Goal: Task Accomplishment & Management: Complete application form

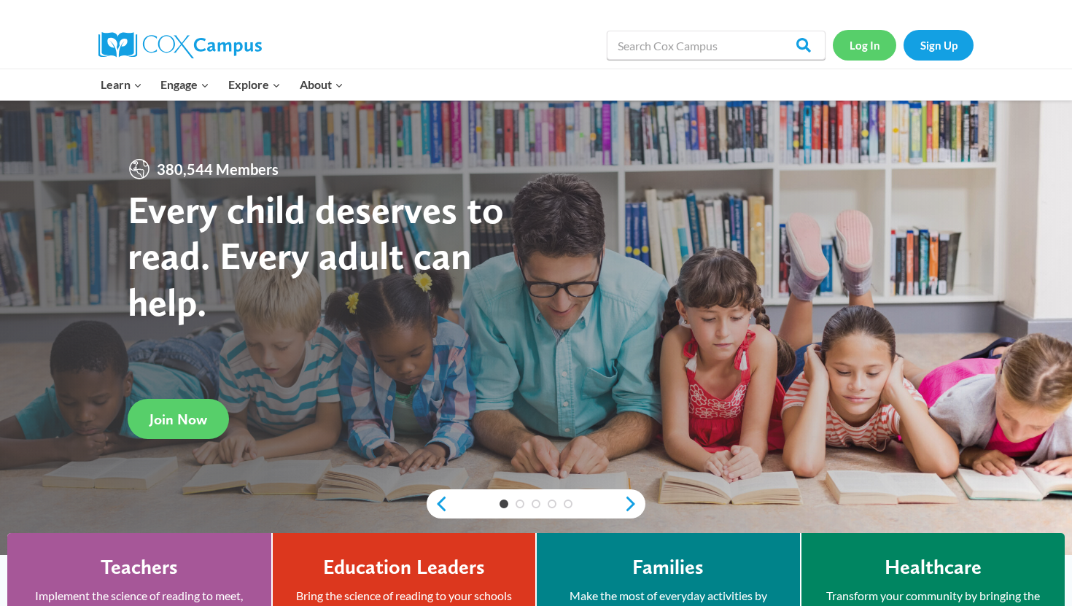
click at [857, 40] on link "Log In" at bounding box center [864, 45] width 63 height 30
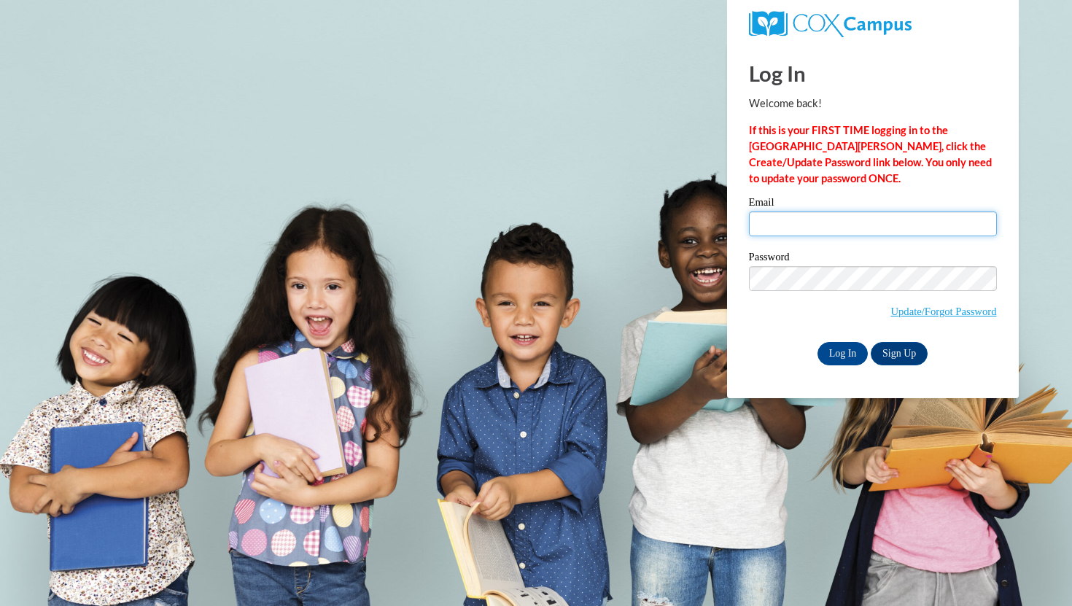
click at [810, 231] on input "Email" at bounding box center [873, 224] width 248 height 25
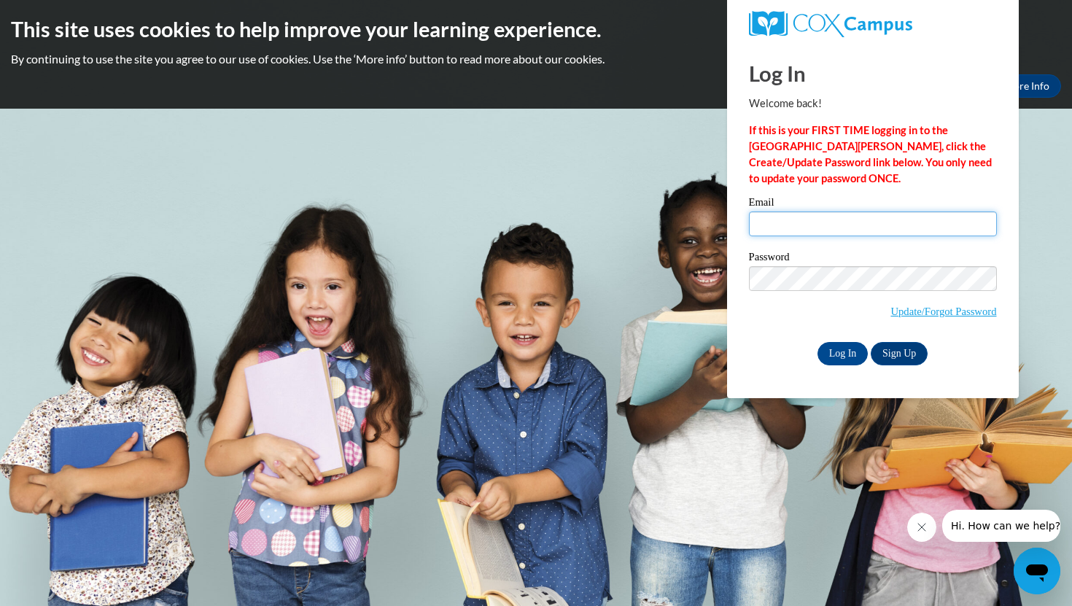
click at [816, 225] on input "Email" at bounding box center [873, 224] width 248 height 25
type input "[EMAIL_ADDRESS][DOMAIN_NAME]"
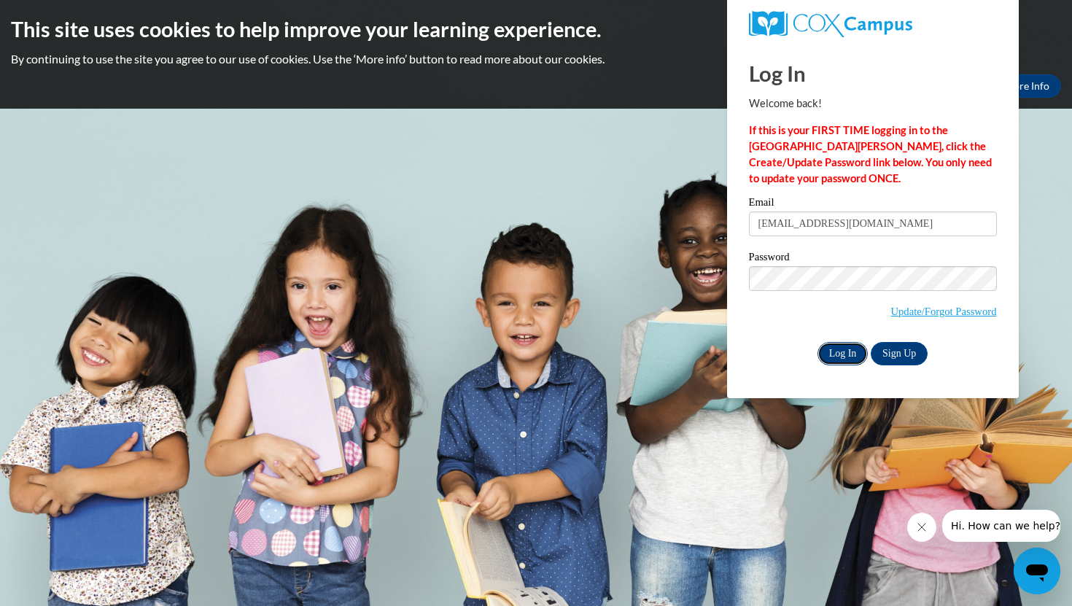
click at [841, 357] on input "Log In" at bounding box center [843, 353] width 51 height 23
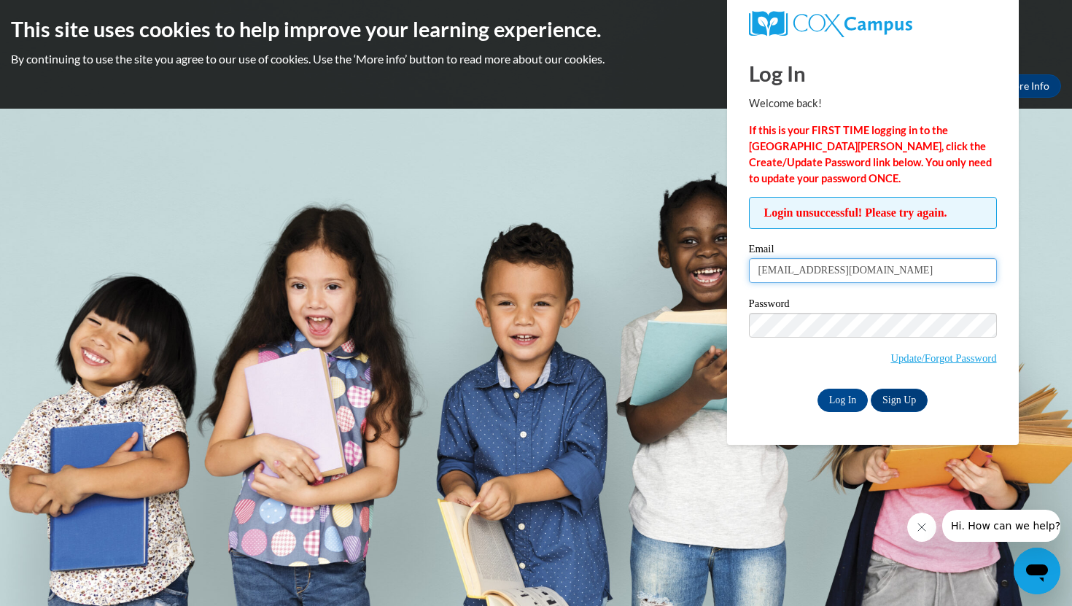
click at [878, 274] on input "[EMAIL_ADDRESS][DOMAIN_NAME]" at bounding box center [873, 270] width 248 height 25
type input "katie.demott22@gmail.com"
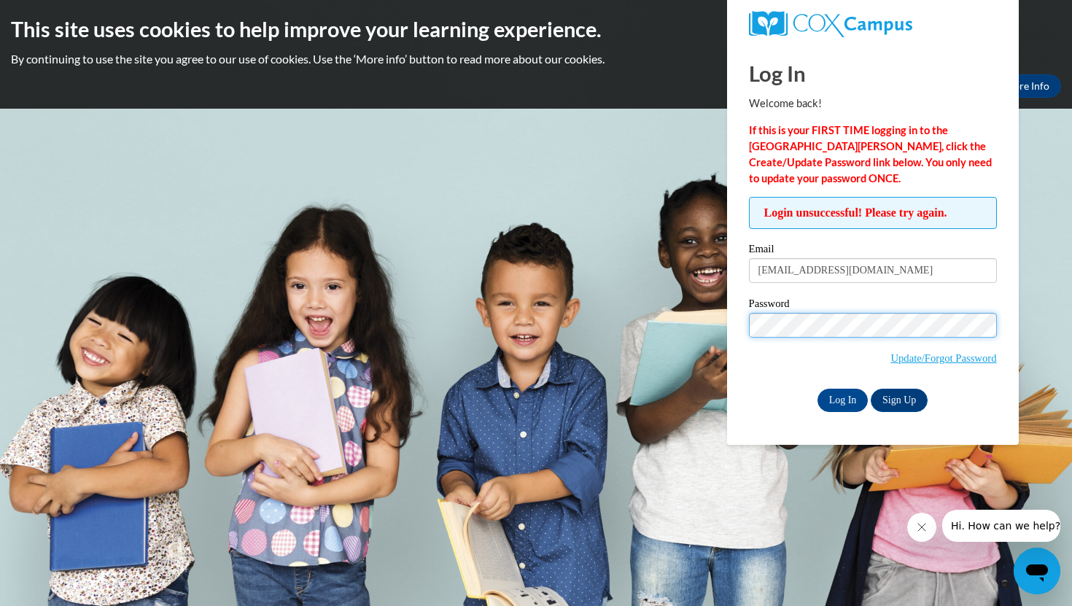
click at [818, 389] on input "Log In" at bounding box center [843, 400] width 51 height 23
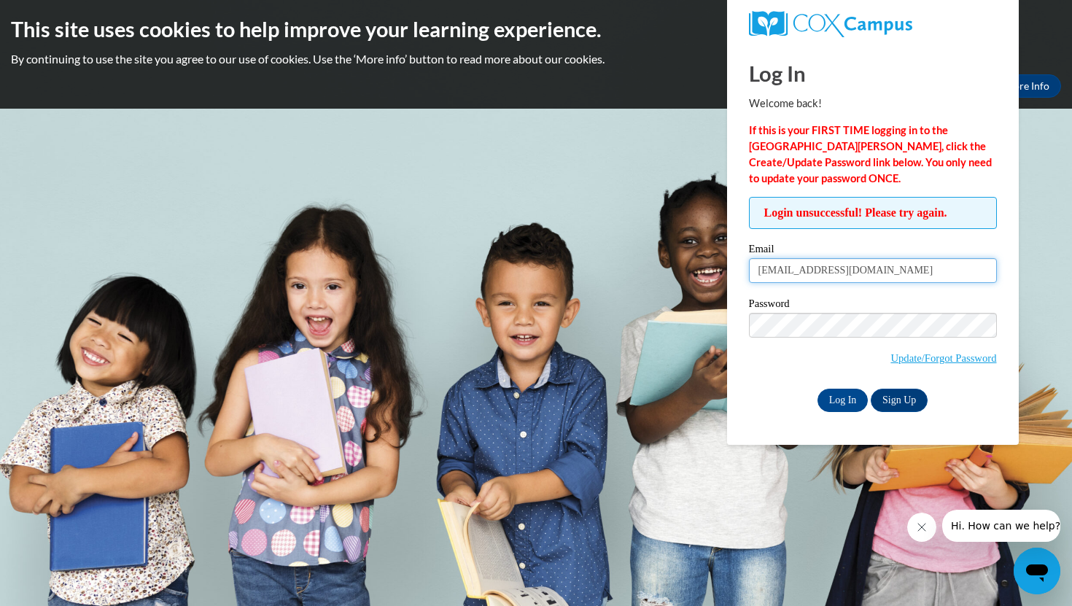
drag, startPoint x: 892, startPoint y: 269, endPoint x: 718, endPoint y: 272, distance: 174.4
click at [718, 272] on body "This site uses cookies to help improve your learning experience. By continuing …" at bounding box center [536, 303] width 1072 height 606
type input "[EMAIL_ADDRESS][DOMAIN_NAME]"
click at [849, 401] on input "Log In" at bounding box center [843, 400] width 51 height 23
click at [926, 357] on link "Update/Forgot Password" at bounding box center [944, 358] width 106 height 12
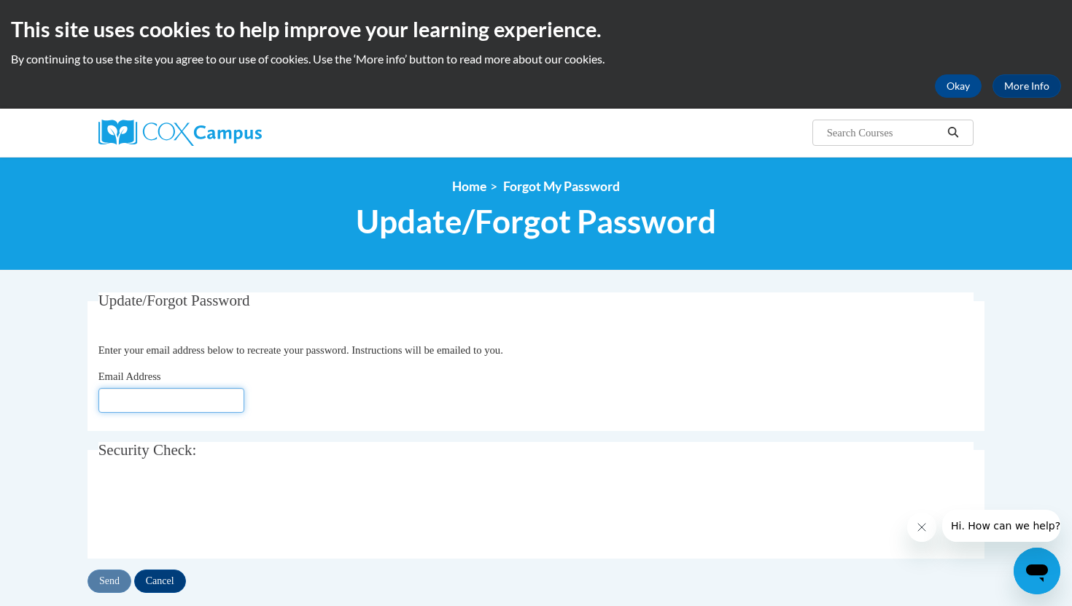
click at [188, 399] on input "Email Address" at bounding box center [171, 400] width 146 height 25
type input "[EMAIL_ADDRESS][DOMAIN_NAME]"
click at [119, 582] on input "Send" at bounding box center [110, 581] width 44 height 23
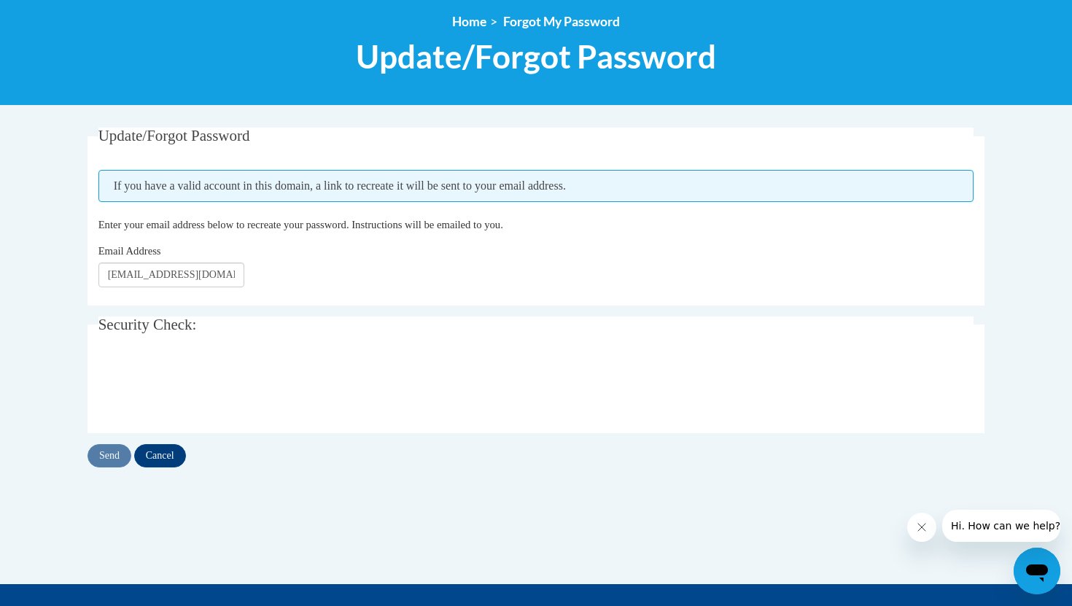
scroll to position [163, 0]
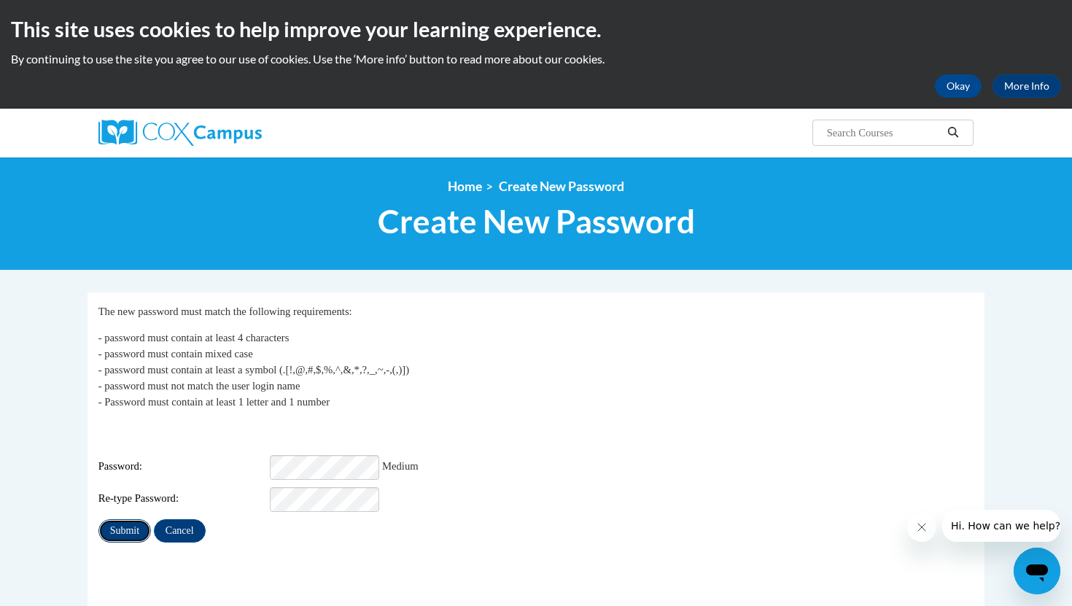
click at [134, 519] on input "Submit" at bounding box center [124, 530] width 53 height 23
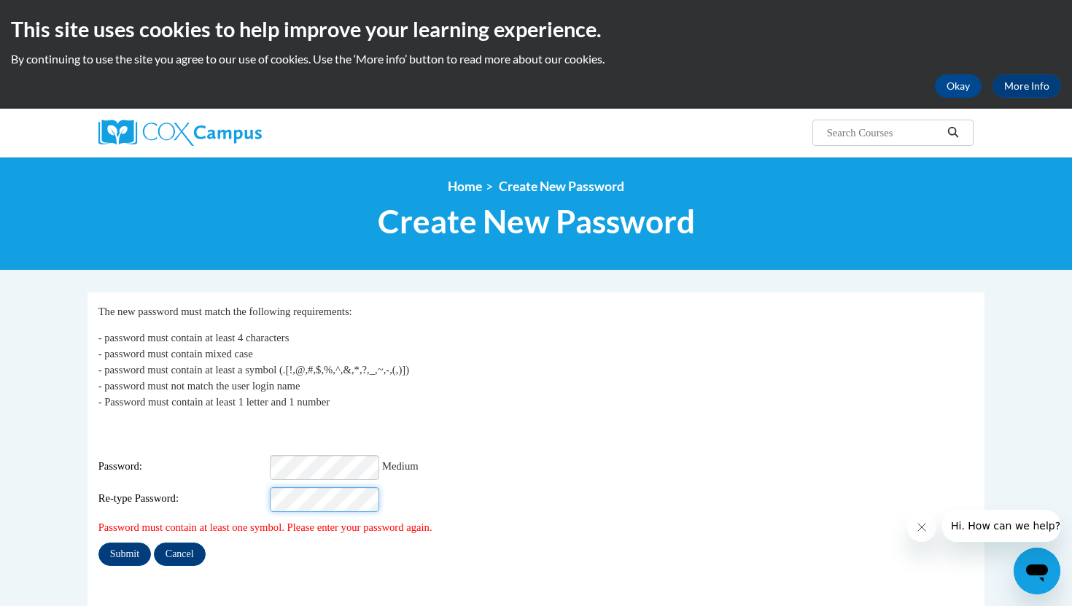
click at [98, 543] on input "Submit" at bounding box center [124, 554] width 53 height 23
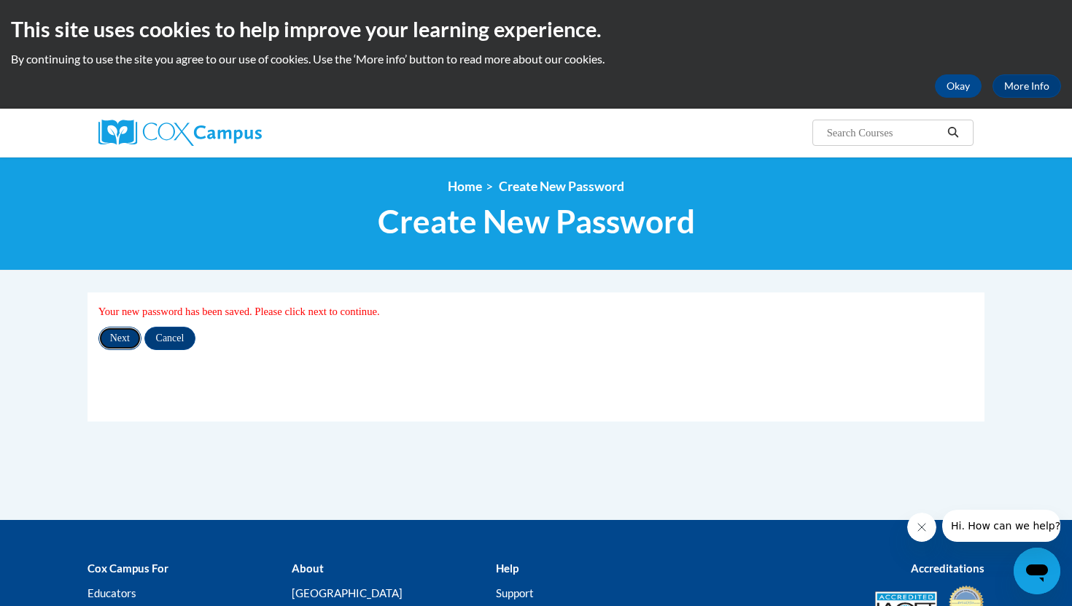
click at [128, 344] on input "Next" at bounding box center [119, 338] width 43 height 23
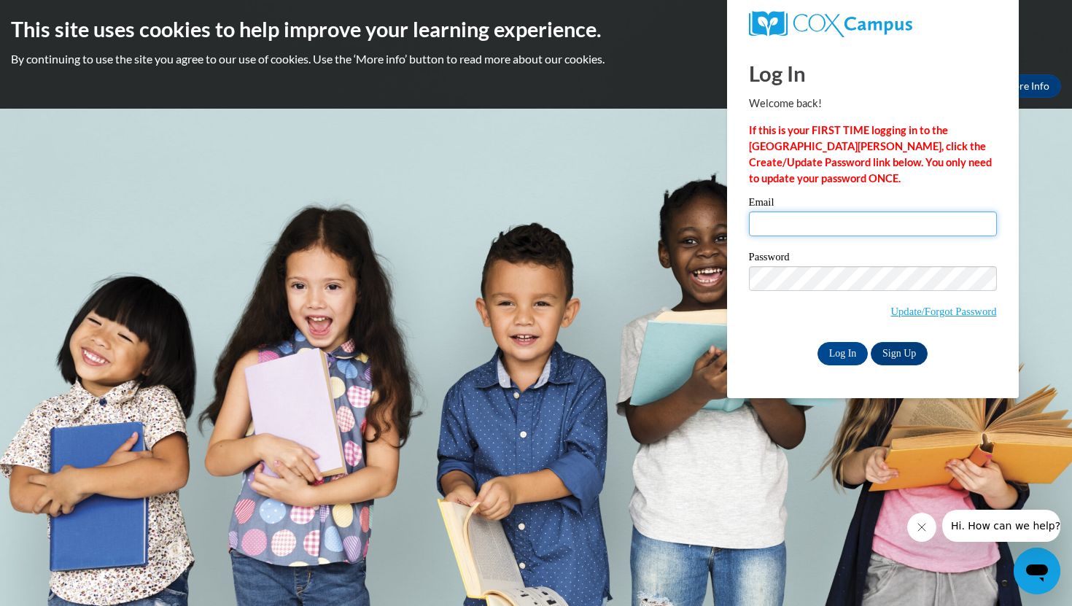
click at [820, 231] on input "Email" at bounding box center [873, 224] width 248 height 25
type input "kademott@valdosta.edu"
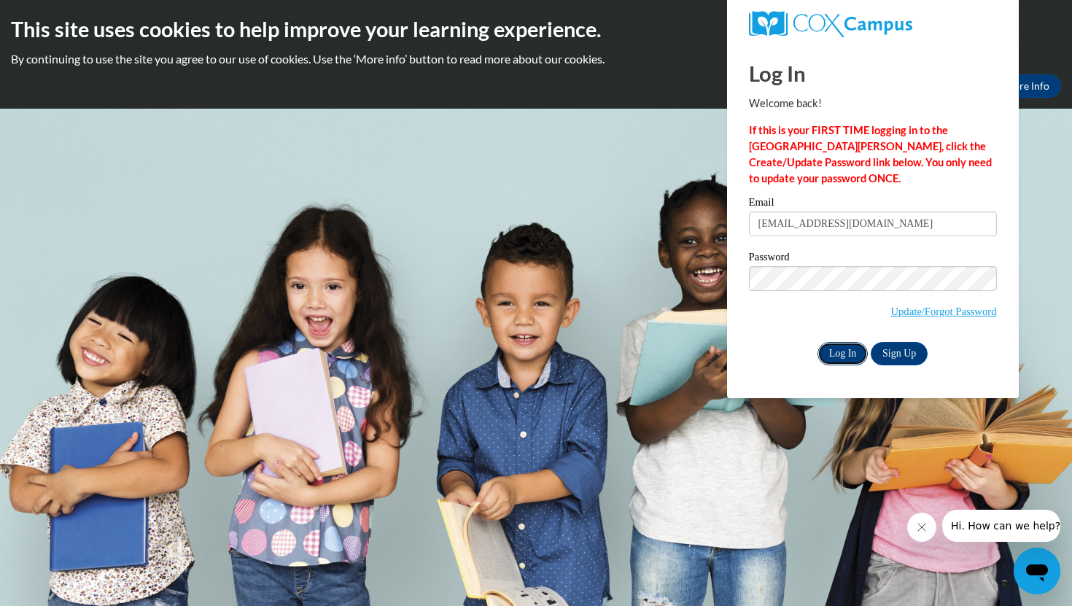
click at [848, 350] on input "Log In" at bounding box center [843, 353] width 51 height 23
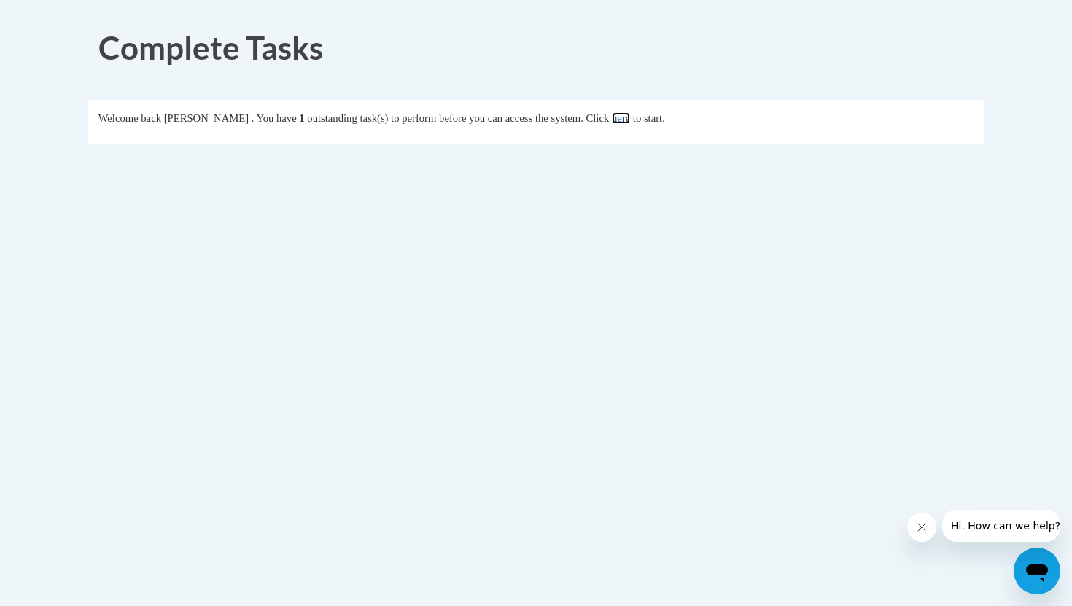
click at [630, 120] on link "here" at bounding box center [621, 118] width 18 height 12
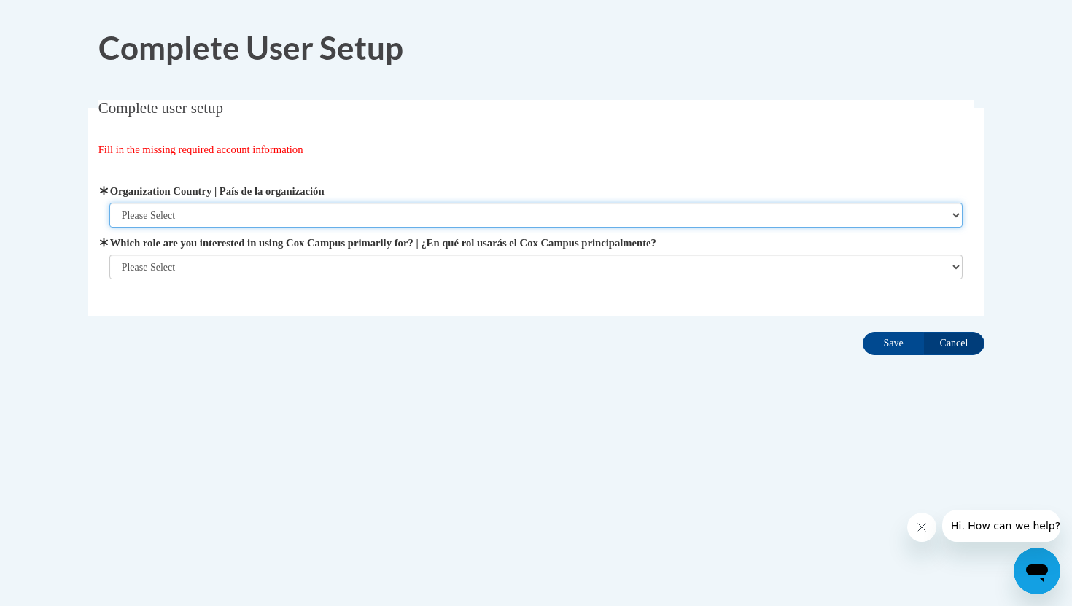
click at [306, 214] on select "Please Select United States | Estados Unidos Outside of the United States | Fue…" at bounding box center [536, 215] width 854 height 25
select select "ad49bcad-a171-4b2e-b99c-48b446064914"
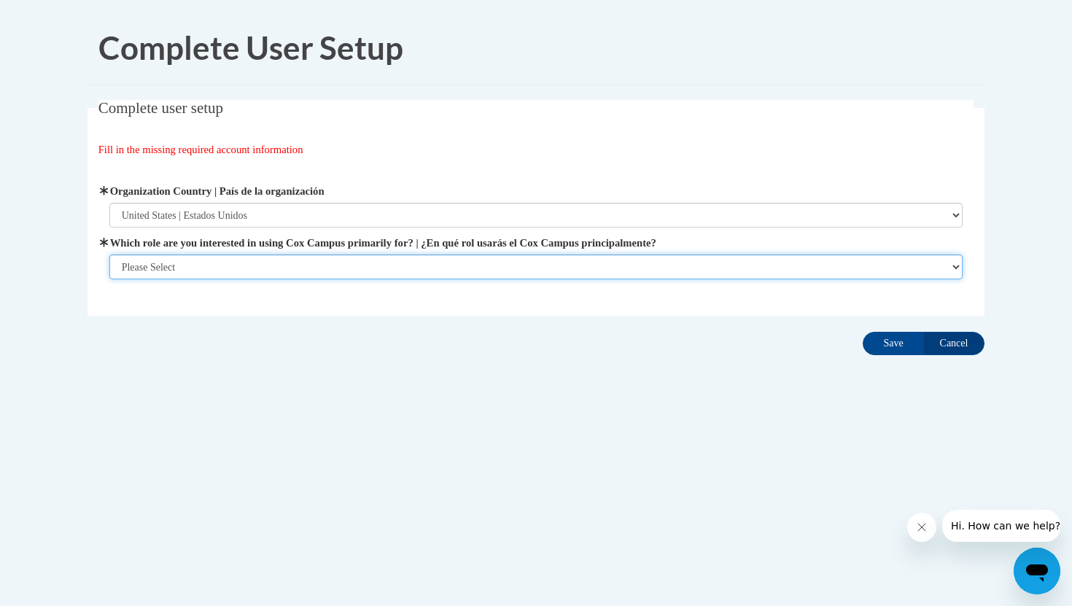
click at [292, 263] on select "Please Select College/University | Colegio/Universidad Community/Nonprofit Part…" at bounding box center [536, 267] width 854 height 25
select select "5a18ea06-2b54-4451-96f2-d152daf9eac5"
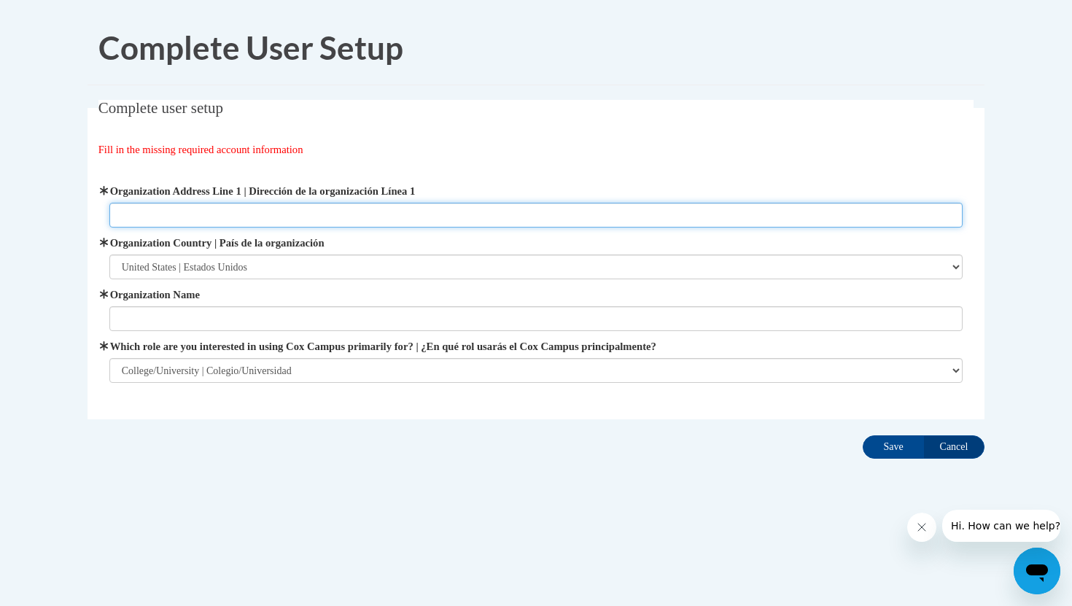
click at [272, 215] on input "Organization Address Line 1 | Dirección de la organización Línea 1" at bounding box center [536, 215] width 854 height 25
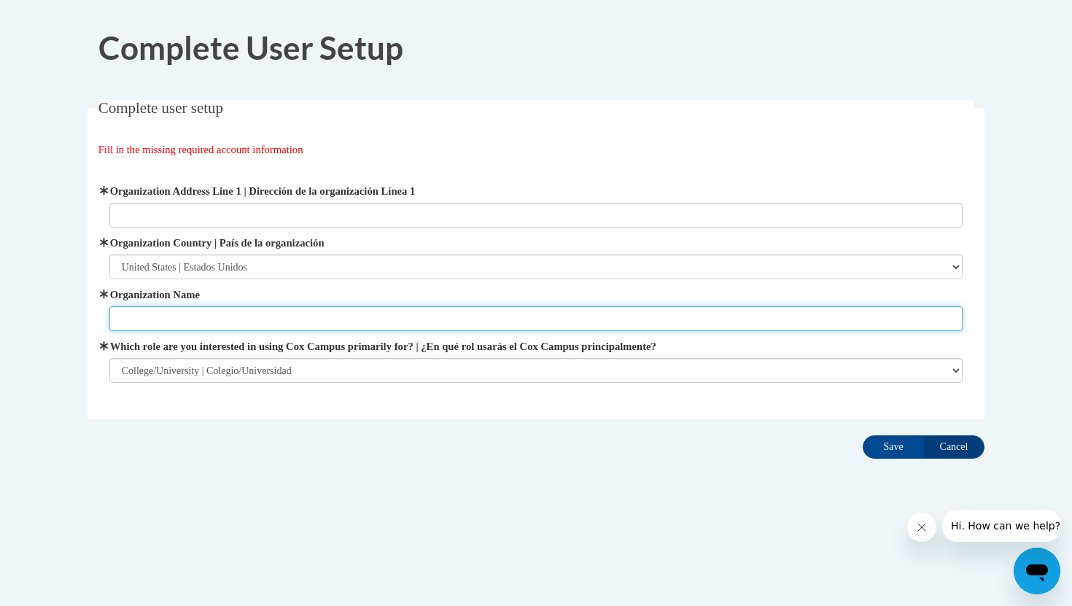
click at [155, 318] on input "Organization Name" at bounding box center [536, 318] width 854 height 25
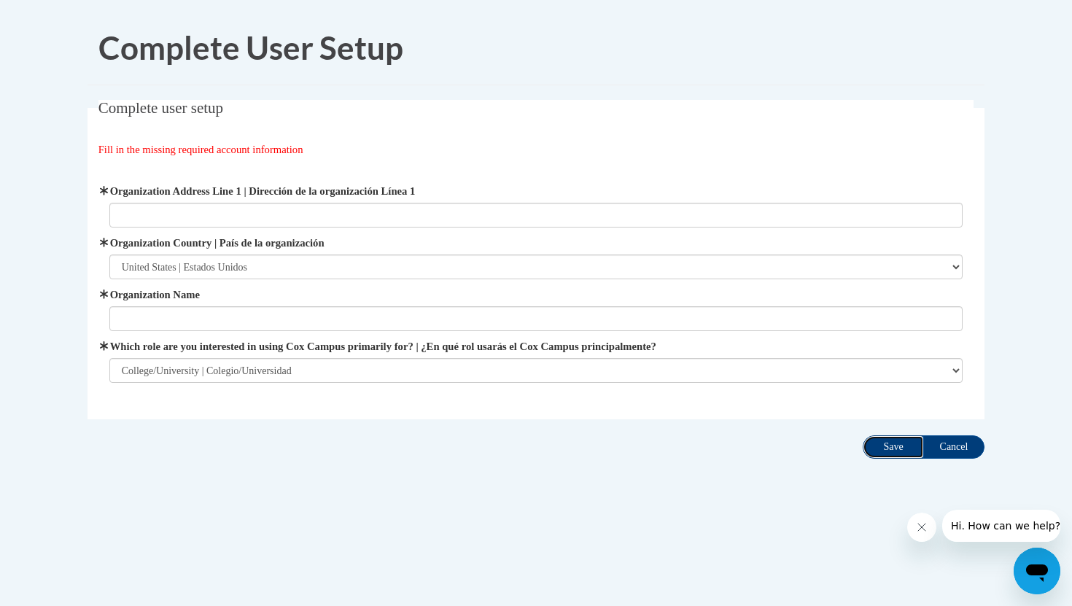
click at [904, 448] on input "Save" at bounding box center [893, 446] width 61 height 23
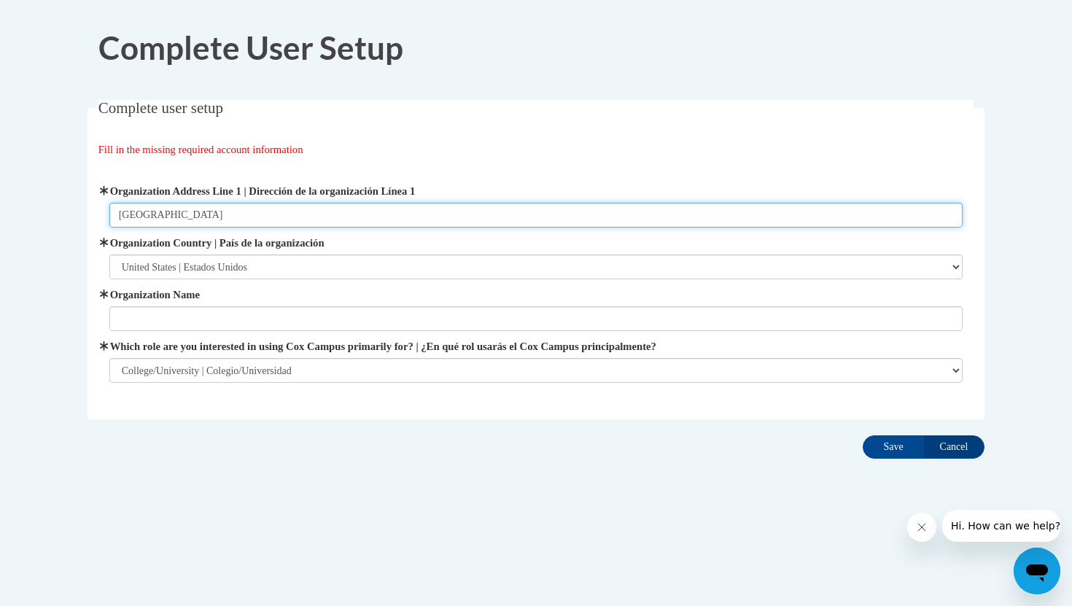
type input "Valdosta State University"
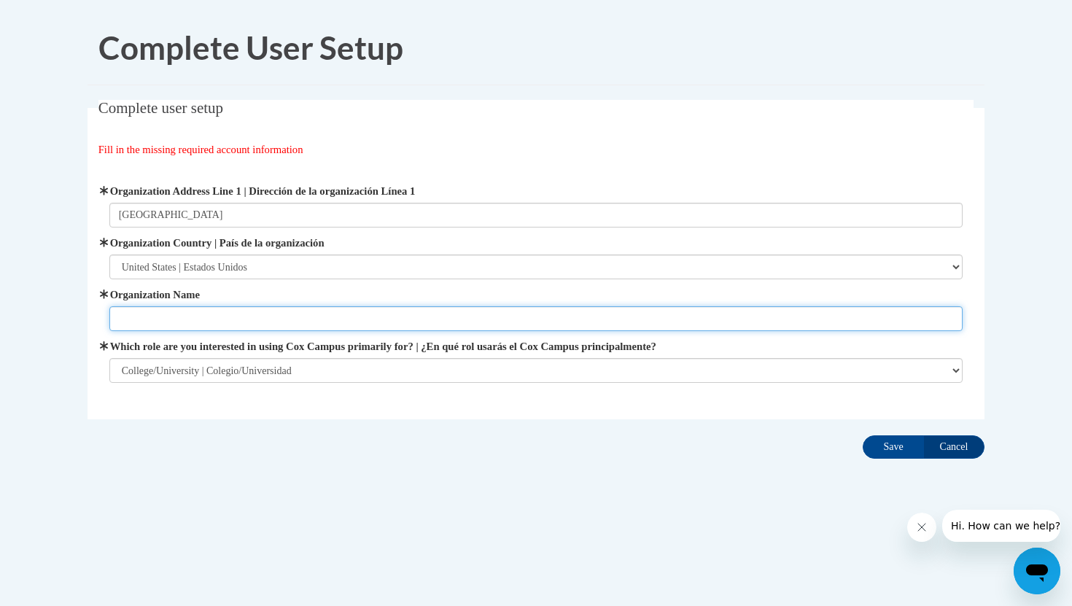
click at [279, 314] on input "Organization Name" at bounding box center [536, 318] width 854 height 25
type input "Valdosta State University"
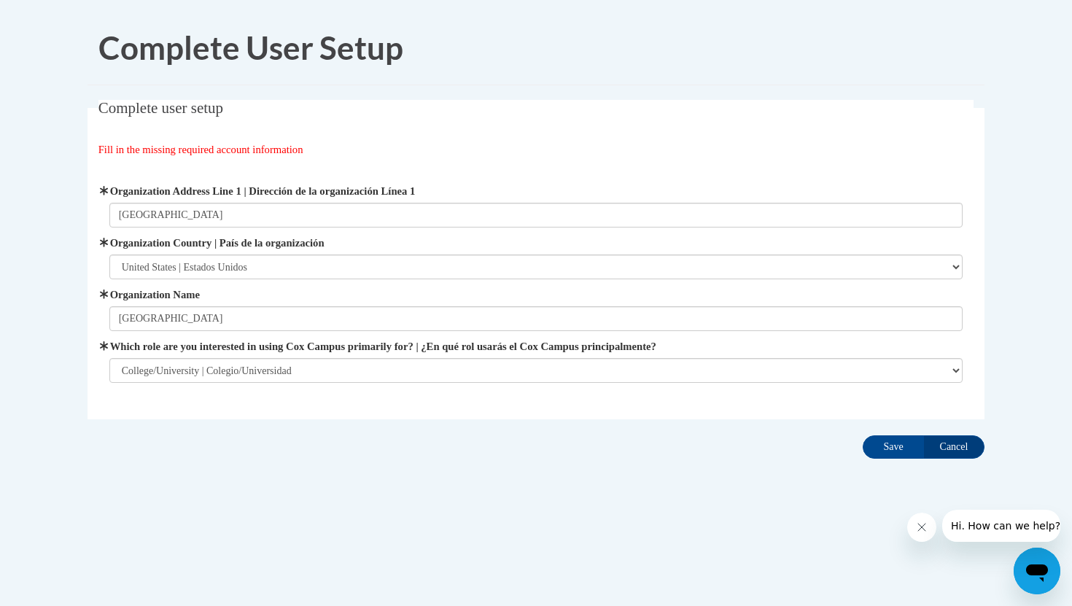
click at [379, 452] on div "Complete user setup Fill in the missing required account information User Profi…" at bounding box center [536, 282] width 919 height 365
click at [885, 454] on input "Save" at bounding box center [893, 446] width 61 height 23
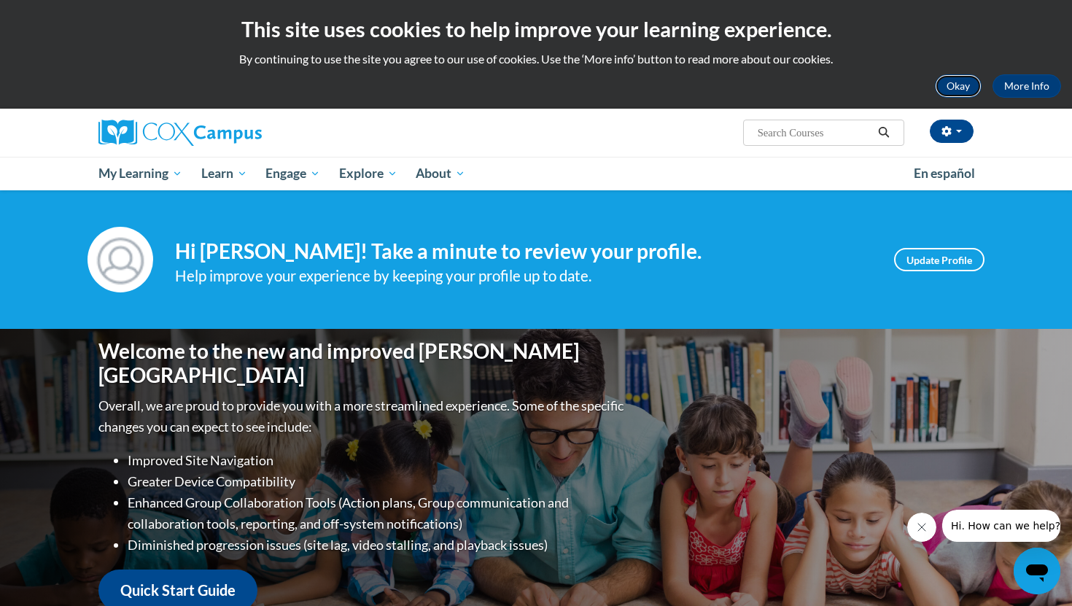
click at [962, 87] on button "Okay" at bounding box center [958, 85] width 47 height 23
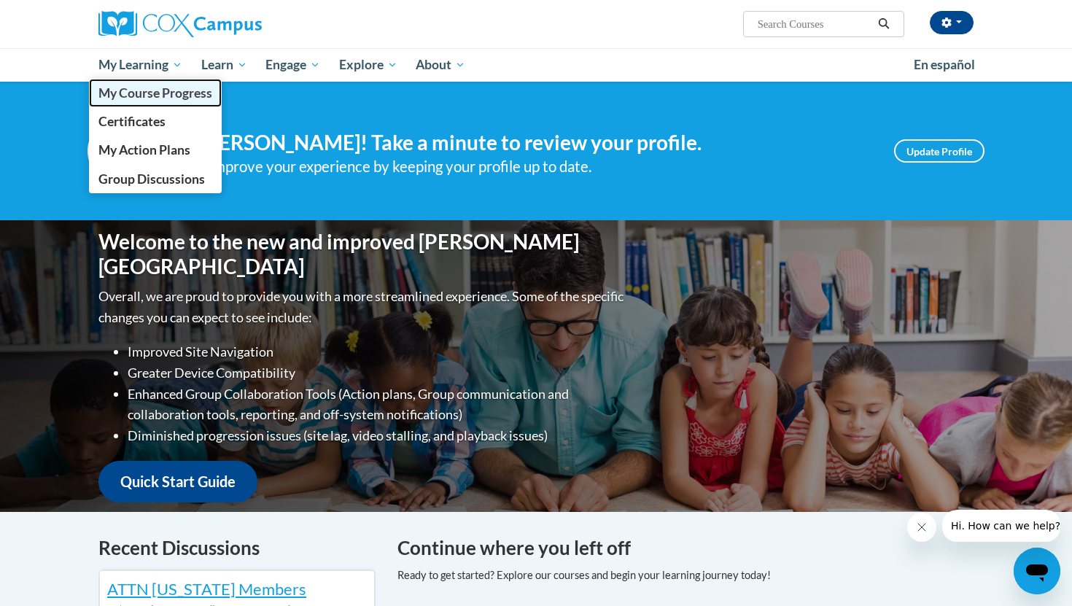
click at [148, 98] on span "My Course Progress" at bounding box center [155, 92] width 114 height 15
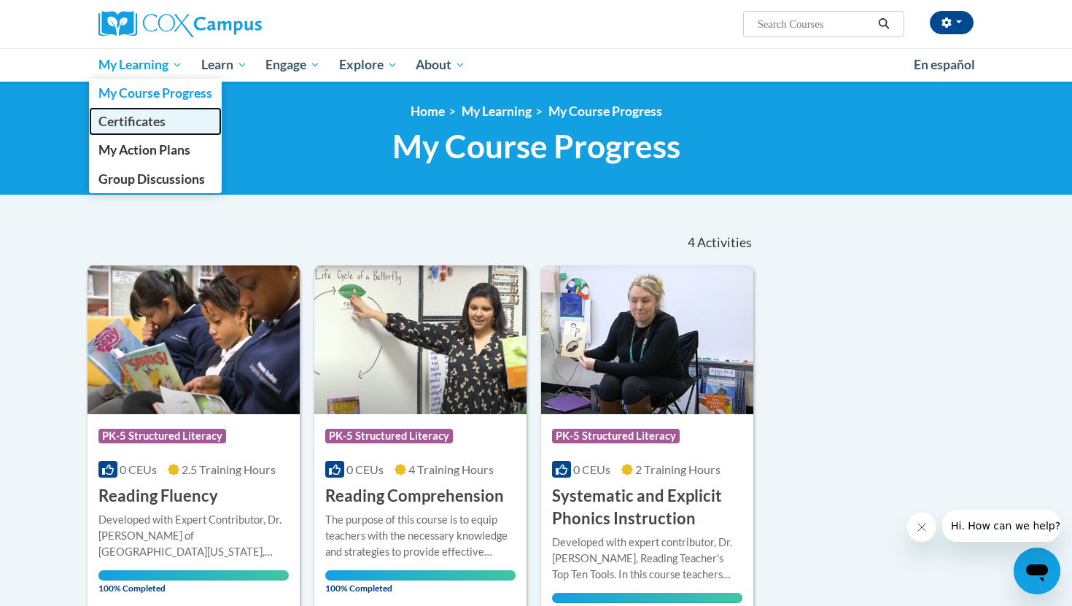
click at [171, 130] on link "Certificates" at bounding box center [155, 121] width 133 height 28
